Goal: Task Accomplishment & Management: Use online tool/utility

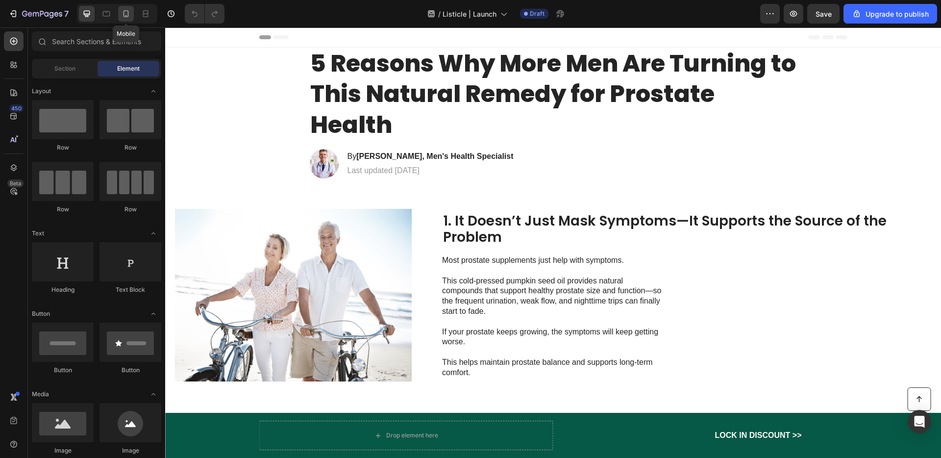
click at [129, 14] on icon at bounding box center [126, 14] width 10 height 10
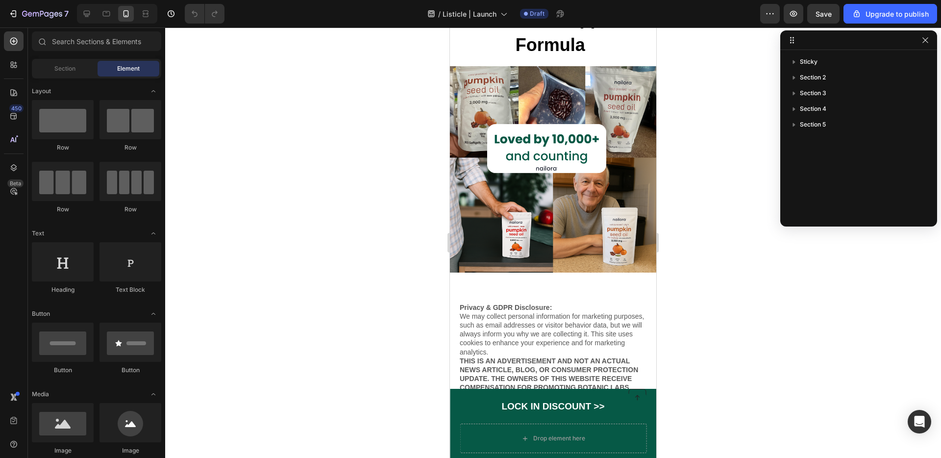
scroll to position [2535, 0]
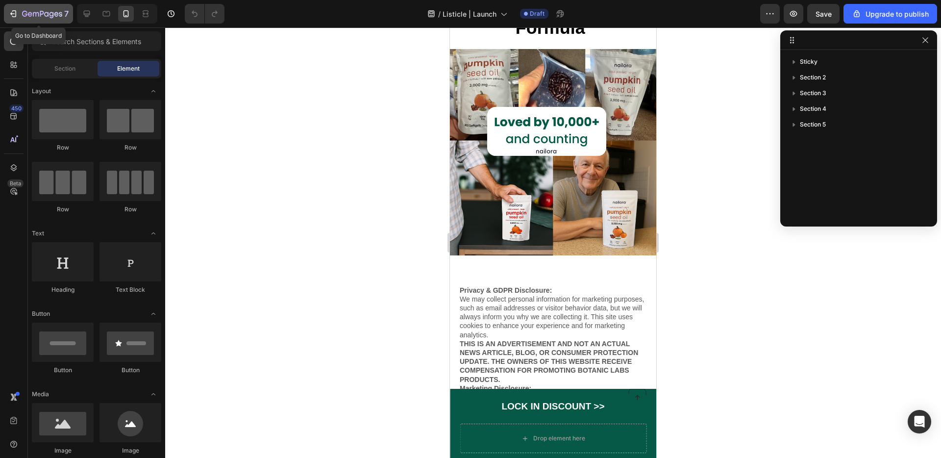
click at [10, 19] on div "7" at bounding box center [38, 14] width 60 height 12
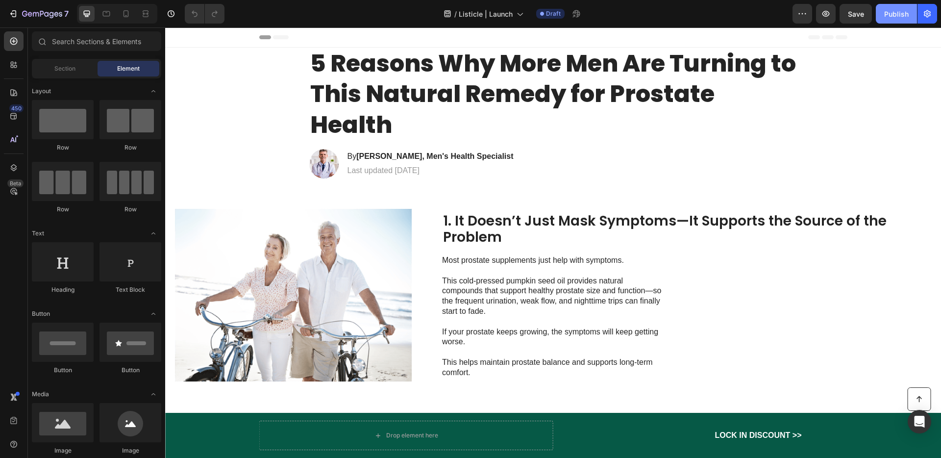
click at [890, 12] on div "Publish" at bounding box center [896, 14] width 24 height 10
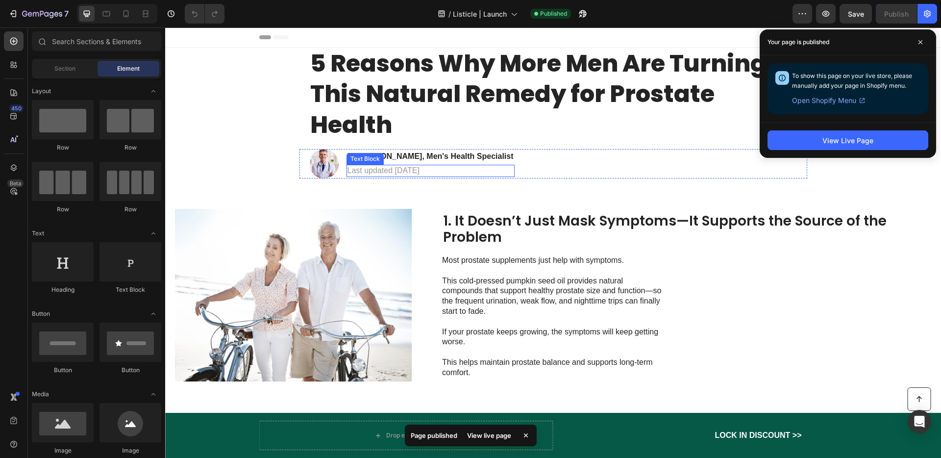
click at [425, 170] on p "Last updated [DATE]" at bounding box center [430, 171] width 166 height 10
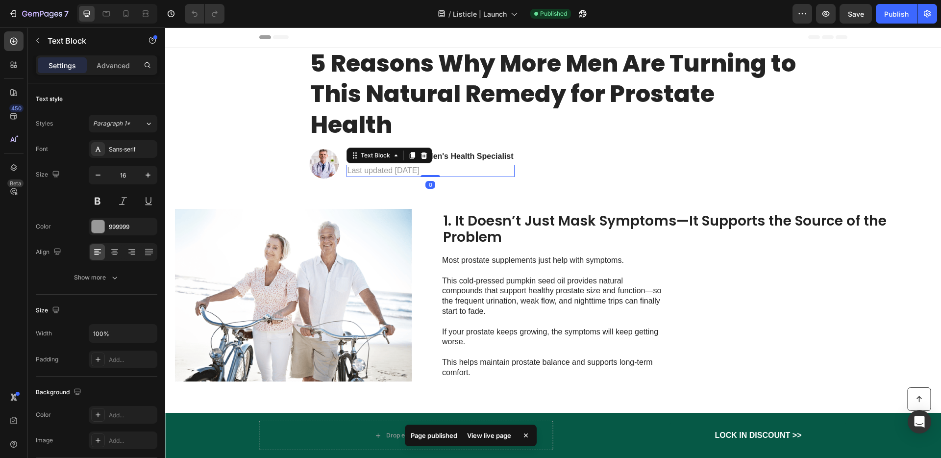
click at [426, 169] on p "Last updated [DATE]" at bounding box center [430, 171] width 166 height 10
click at [906, 17] on div "Publish" at bounding box center [896, 14] width 24 height 10
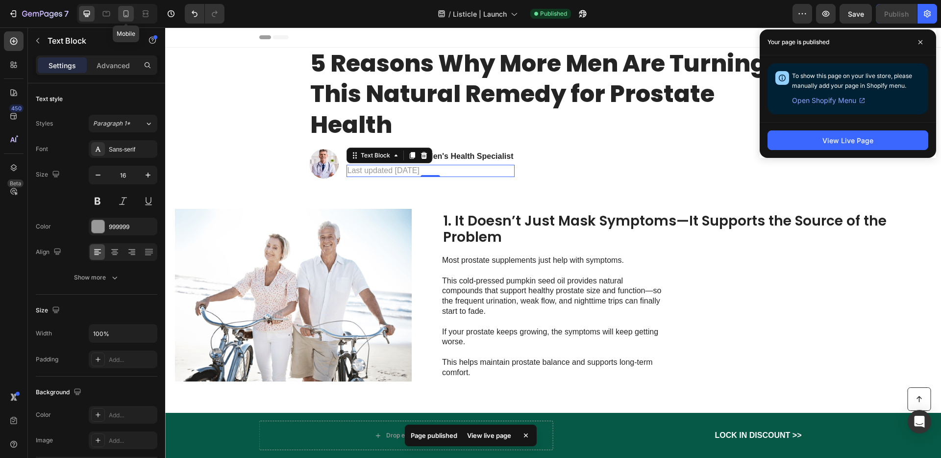
click at [121, 15] on icon at bounding box center [126, 14] width 10 height 10
type input "14"
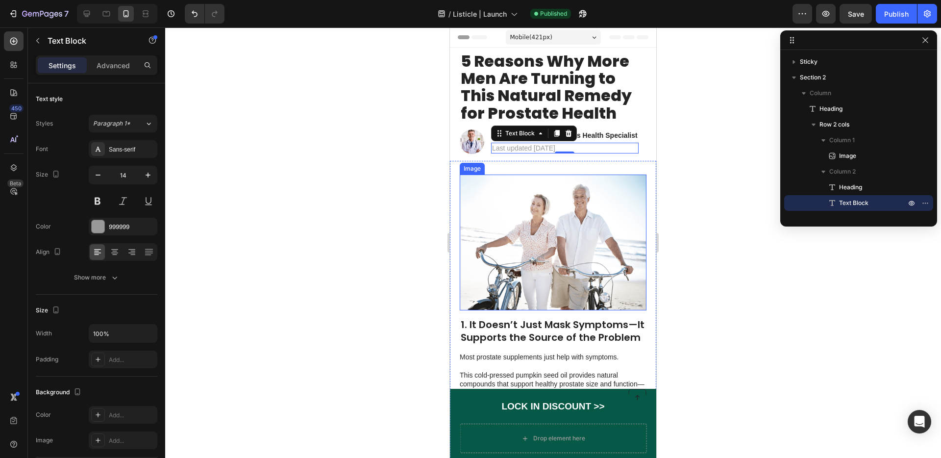
click at [612, 250] on img at bounding box center [552, 242] width 187 height 136
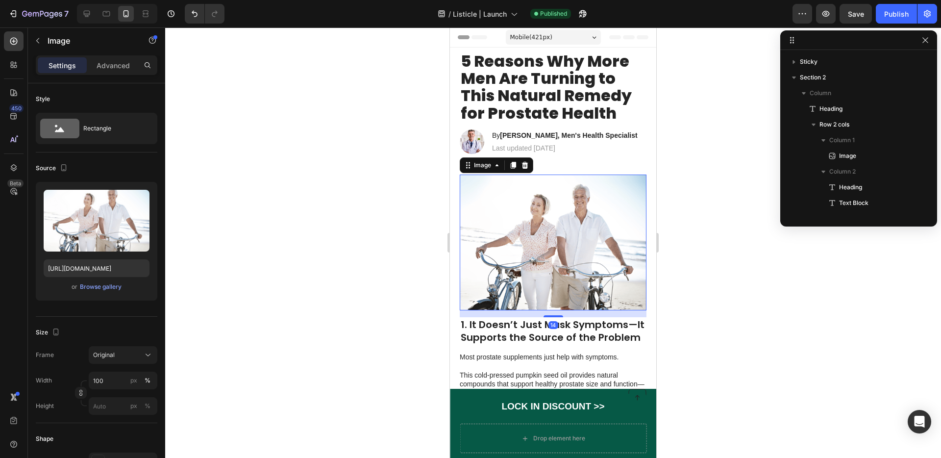
scroll to position [123, 0]
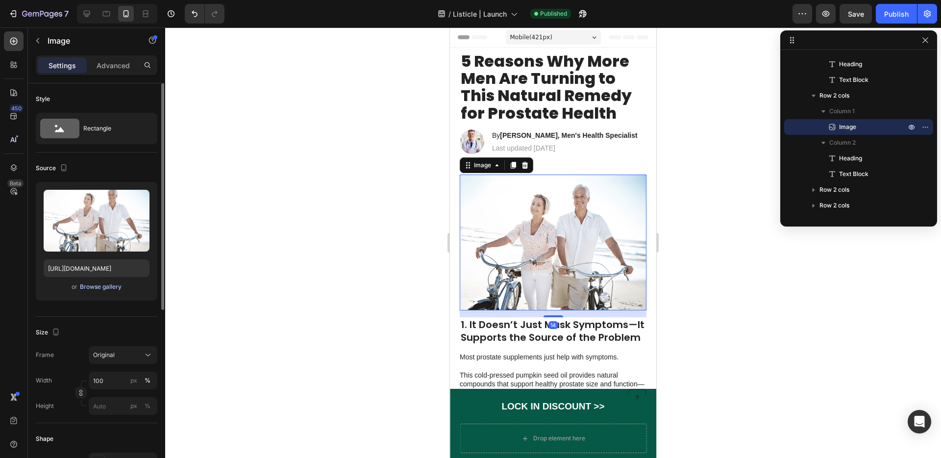
click at [88, 282] on button "Browse gallery" at bounding box center [100, 287] width 43 height 10
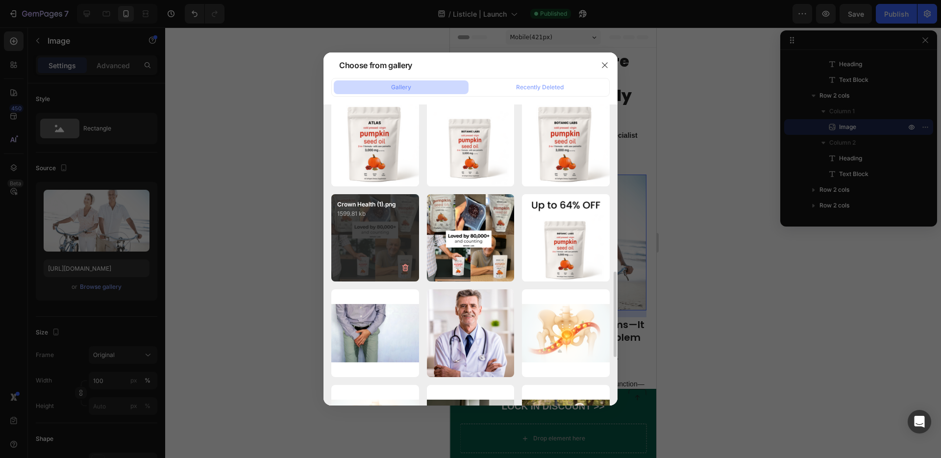
scroll to position [667, 0]
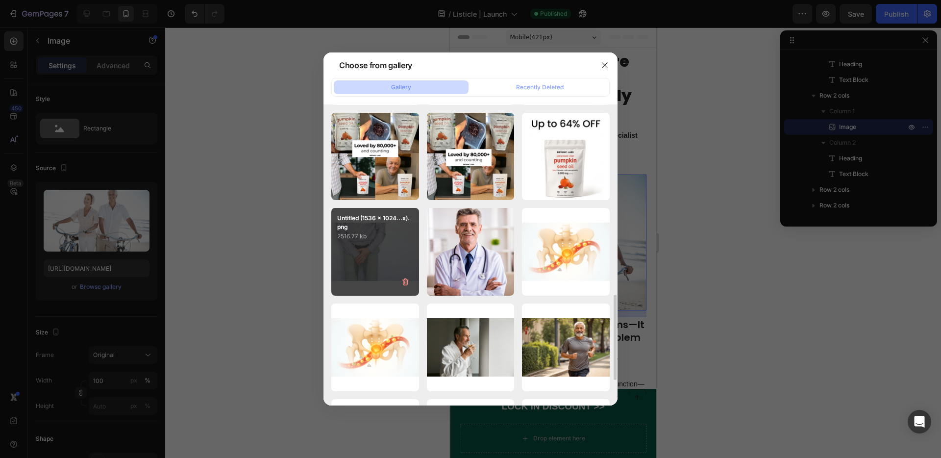
click at [385, 251] on div "Untitled (1536 x 1024...x).png 2516.77 kb" at bounding box center [375, 252] width 88 height 88
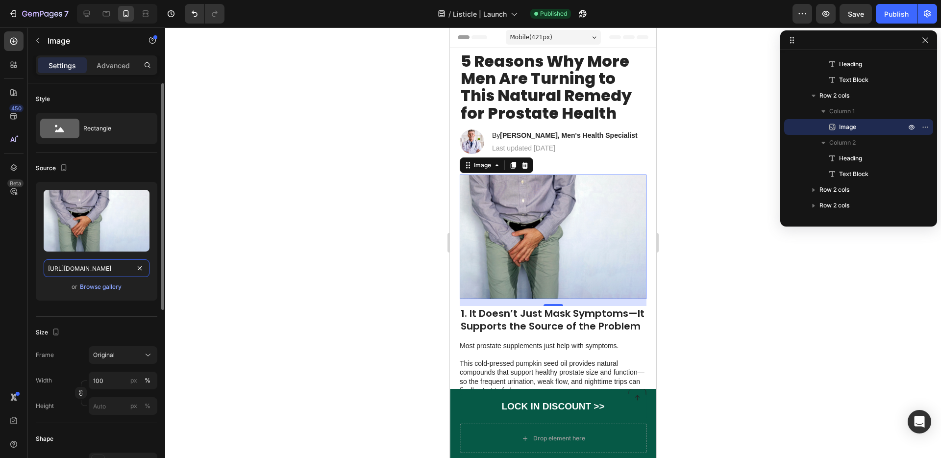
click at [96, 265] on input "https://cdn.shopify.com/s/files/1/0948/4235/6057/files/gempages_575007621673648…" at bounding box center [97, 268] width 106 height 18
click at [86, 14] on icon at bounding box center [87, 14] width 6 height 6
type input "https://cdn.shopify.com/s/files/1/0948/4235/6057/files/gempages_575007621673648…"
type input "483"
type input "380"
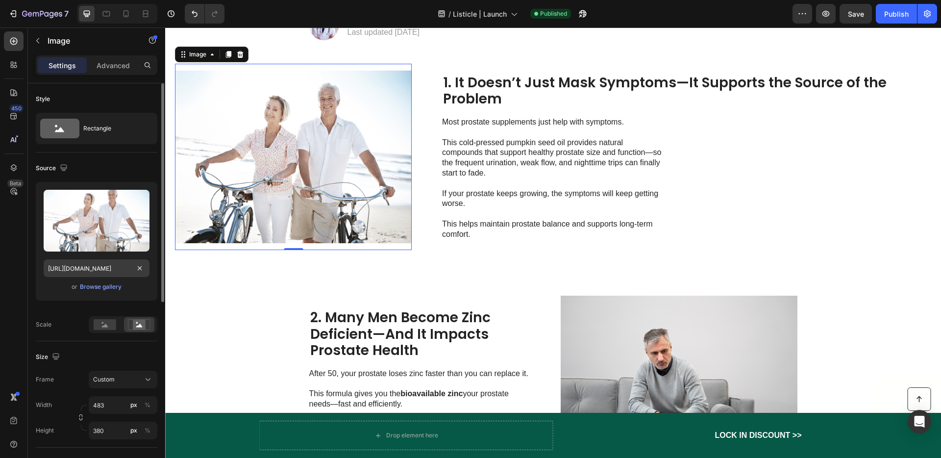
scroll to position [140, 0]
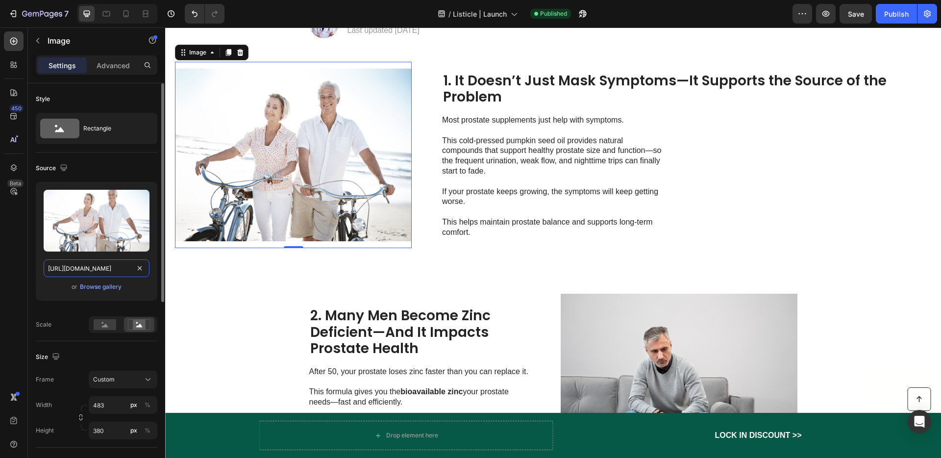
click at [93, 263] on input "https://cdn.shopify.com/s/files/1/0948/4235/6057/files/gempages_575007621673648…" at bounding box center [97, 268] width 106 height 18
paste input "c70461bb-d480-4e21-9559-af8fd668629c"
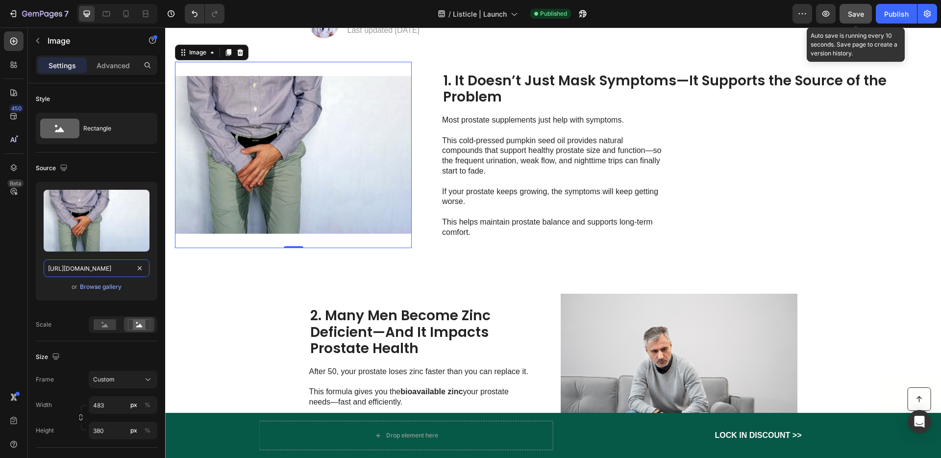
type input "https://cdn.shopify.com/s/files/1/0948/4235/6057/files/gempages_575007621673648…"
click at [859, 18] on span "Save" at bounding box center [855, 14] width 16 height 8
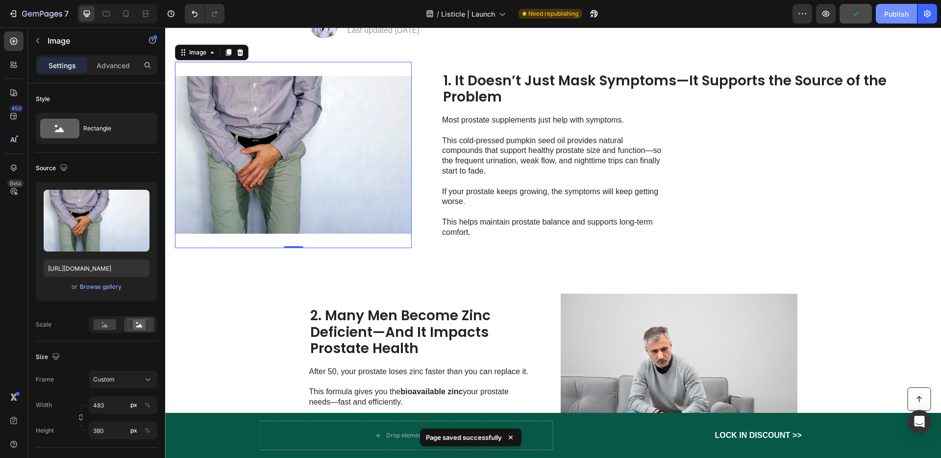
click at [891, 13] on div "Publish" at bounding box center [896, 14] width 24 height 10
click at [123, 15] on icon at bounding box center [126, 14] width 10 height 10
type input "100"
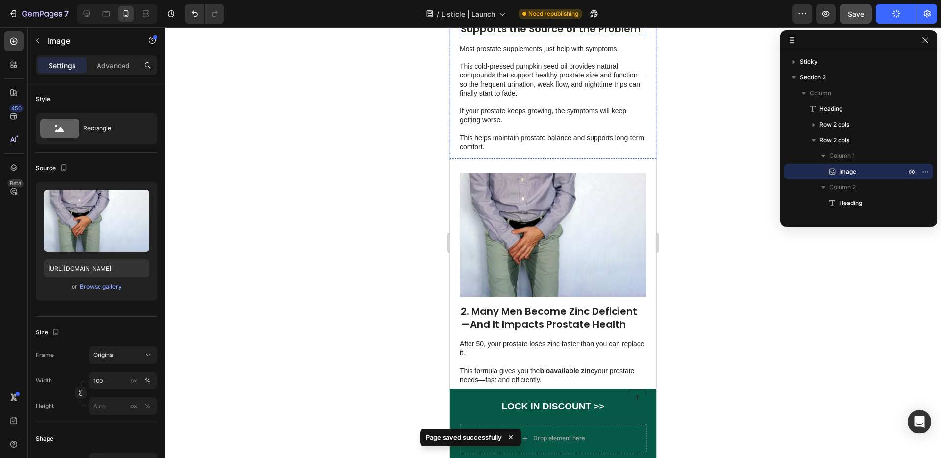
scroll to position [307, 0]
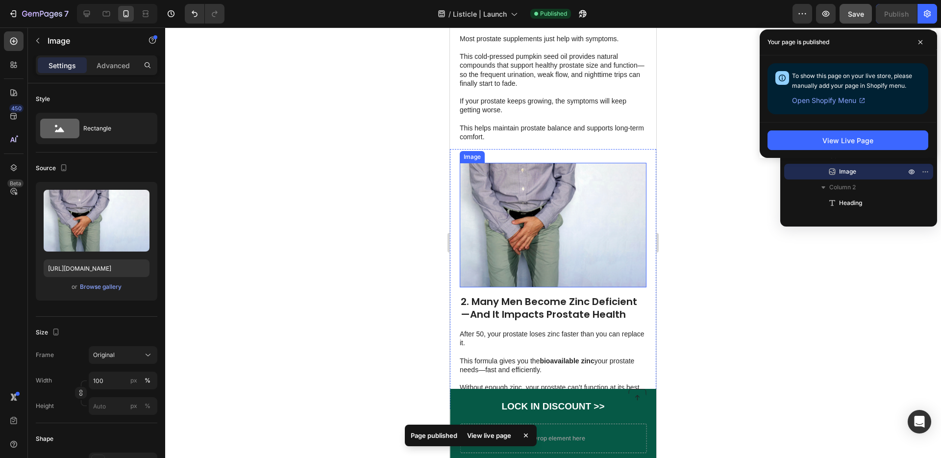
click at [565, 214] on img at bounding box center [552, 225] width 187 height 124
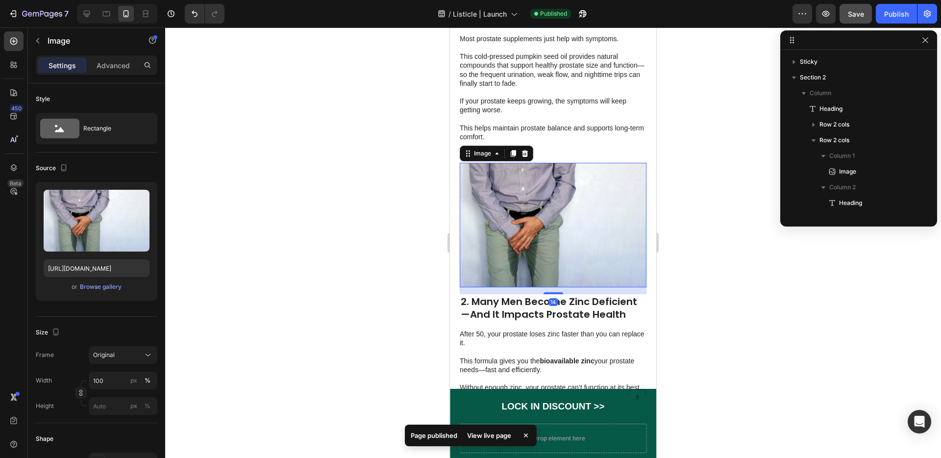
scroll to position [186, 0]
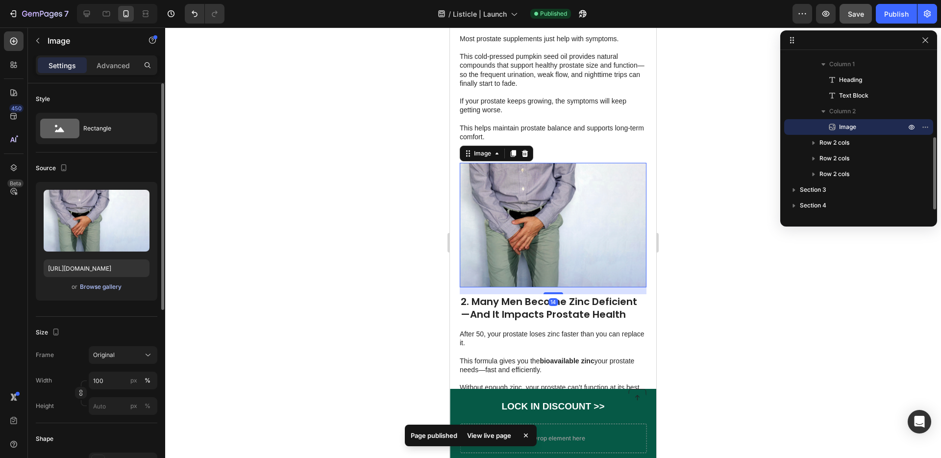
click at [101, 286] on div "Browse gallery" at bounding box center [101, 286] width 42 height 9
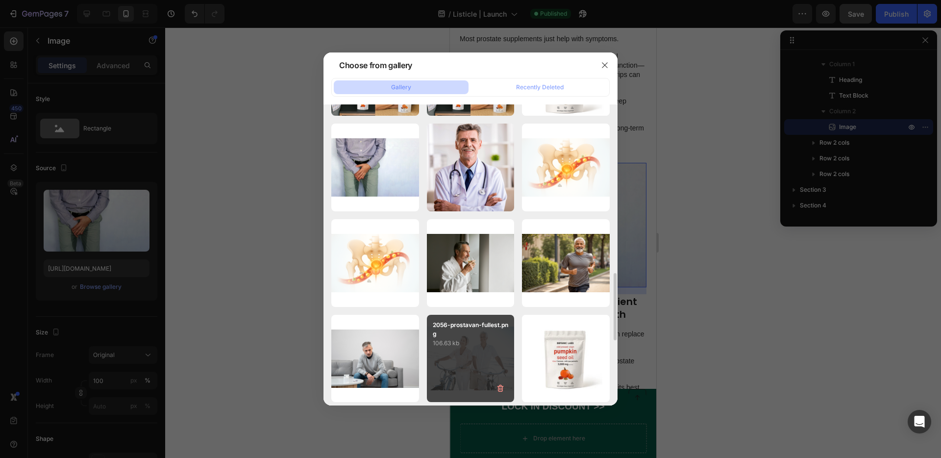
scroll to position [802, 0]
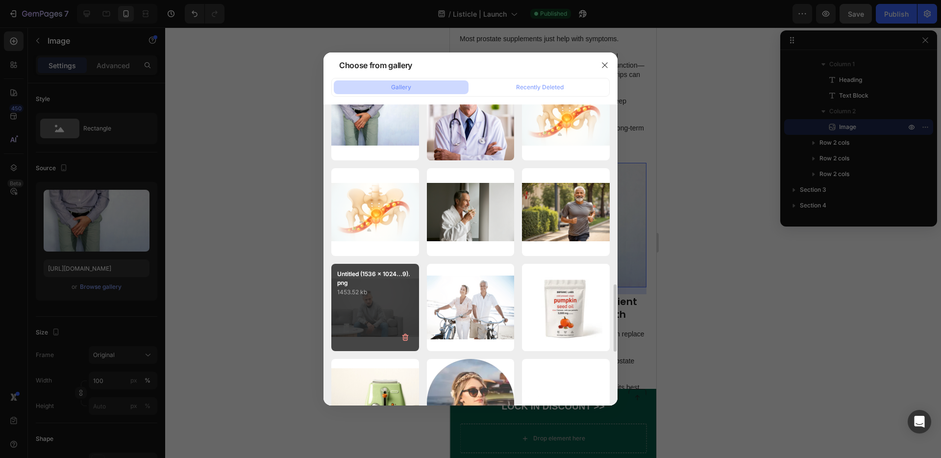
click at [368, 322] on div "Untitled (1536 x 1024...9).png 1453.52 kb" at bounding box center [375, 308] width 88 height 88
type input "https://cdn.shopify.com/s/files/1/0948/4235/6057/files/gempages_575007621673648…"
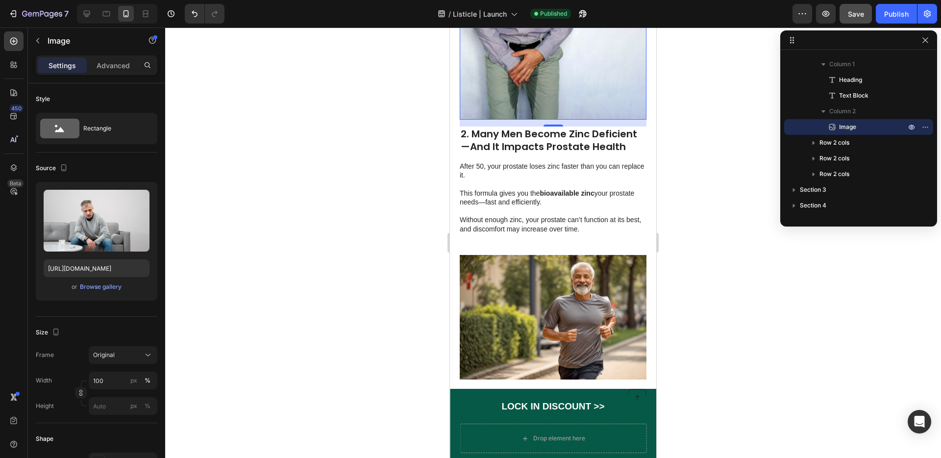
scroll to position [474, 0]
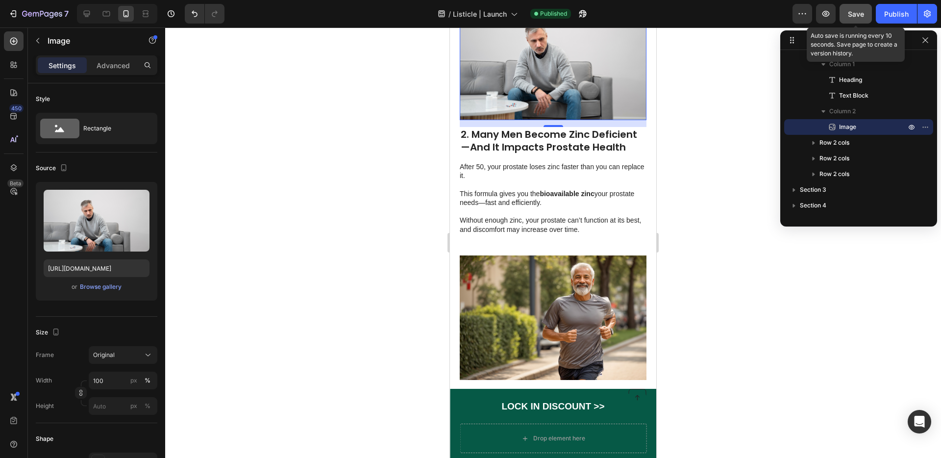
click at [859, 18] on div "Save" at bounding box center [855, 14] width 16 height 10
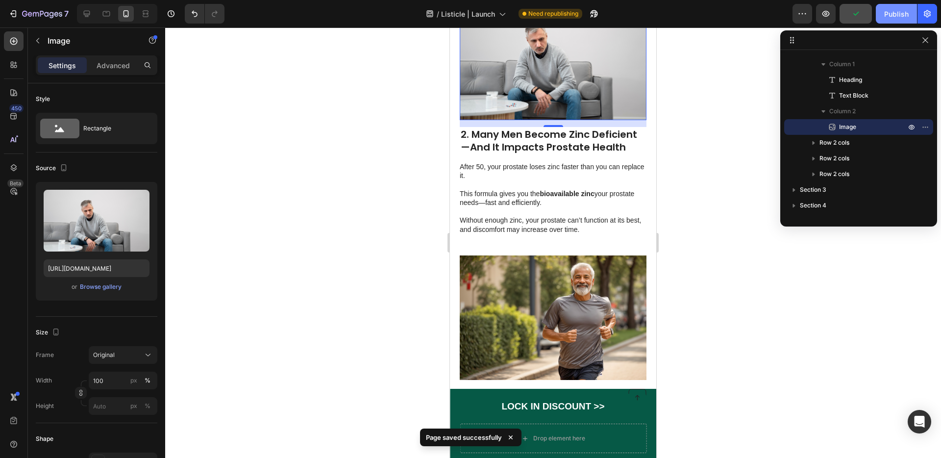
click at [885, 13] on div "Publish" at bounding box center [896, 14] width 24 height 10
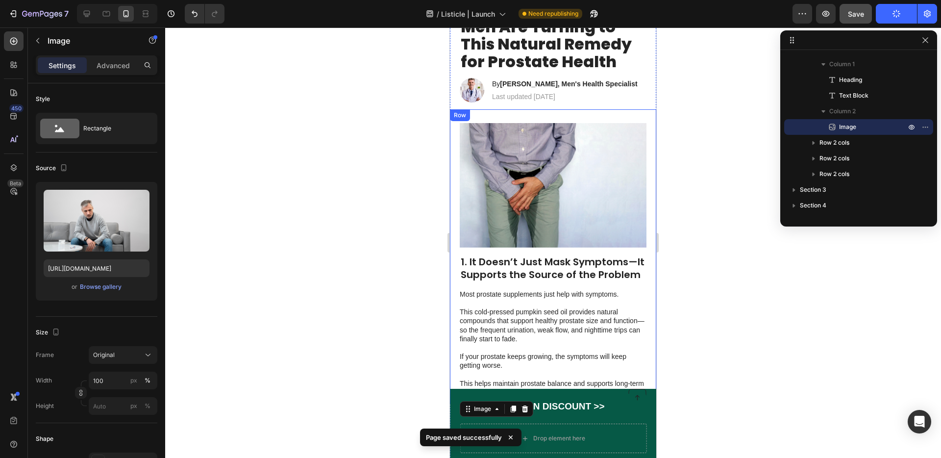
scroll to position [41, 0]
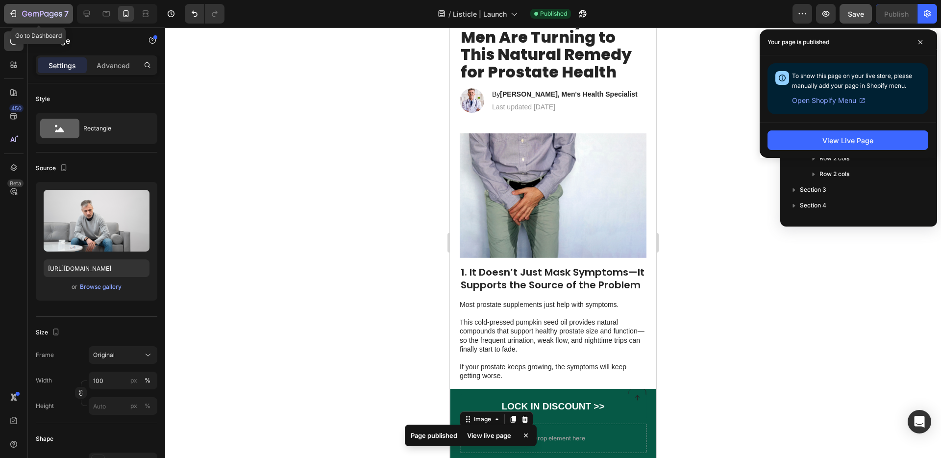
click at [15, 9] on icon "button" at bounding box center [13, 14] width 10 height 10
